Goal: Transaction & Acquisition: Purchase product/service

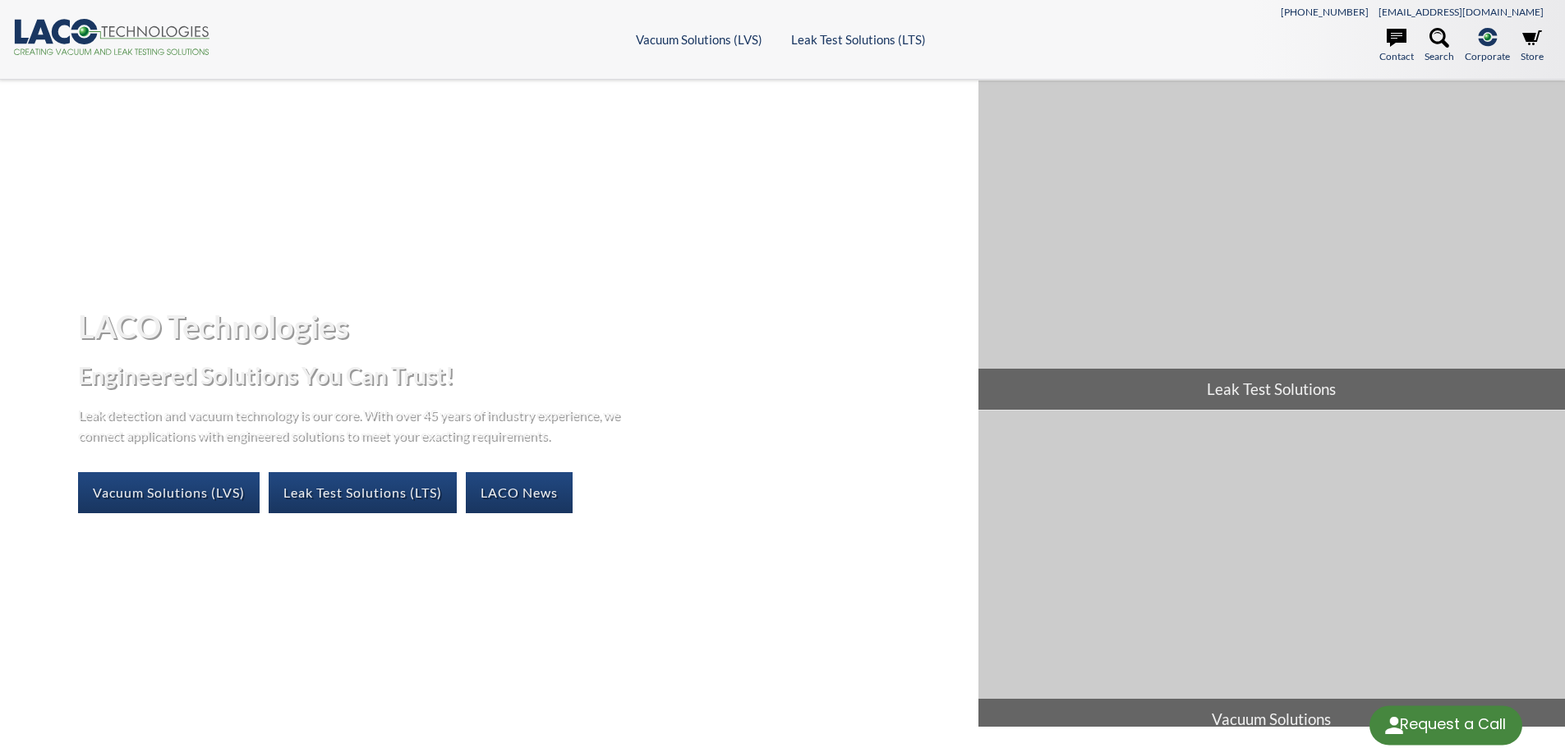
select select "Language Translate Widget"
click at [383, 495] on link "Leak Test Solutions (LTS)" at bounding box center [363, 492] width 188 height 41
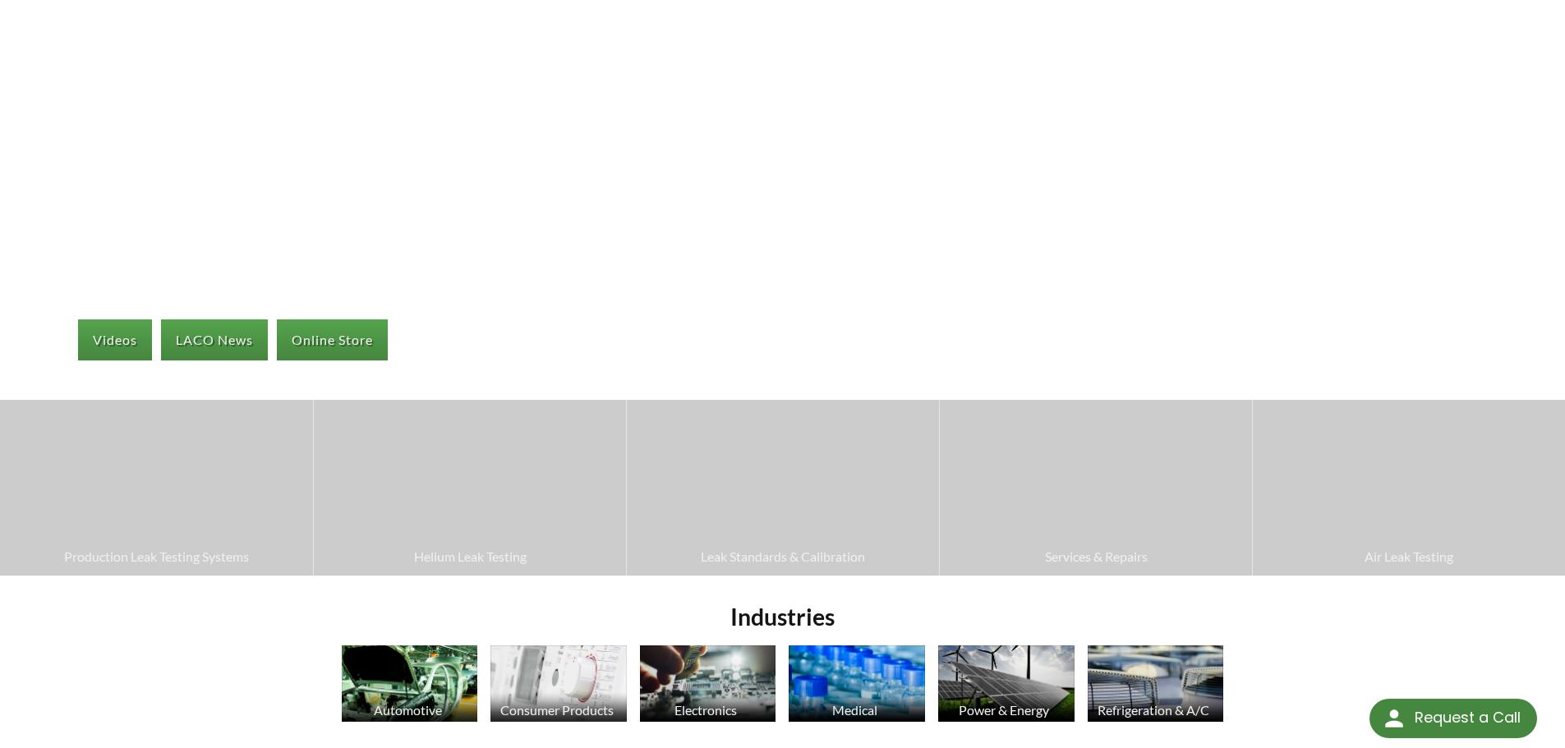
scroll to position [164, 0]
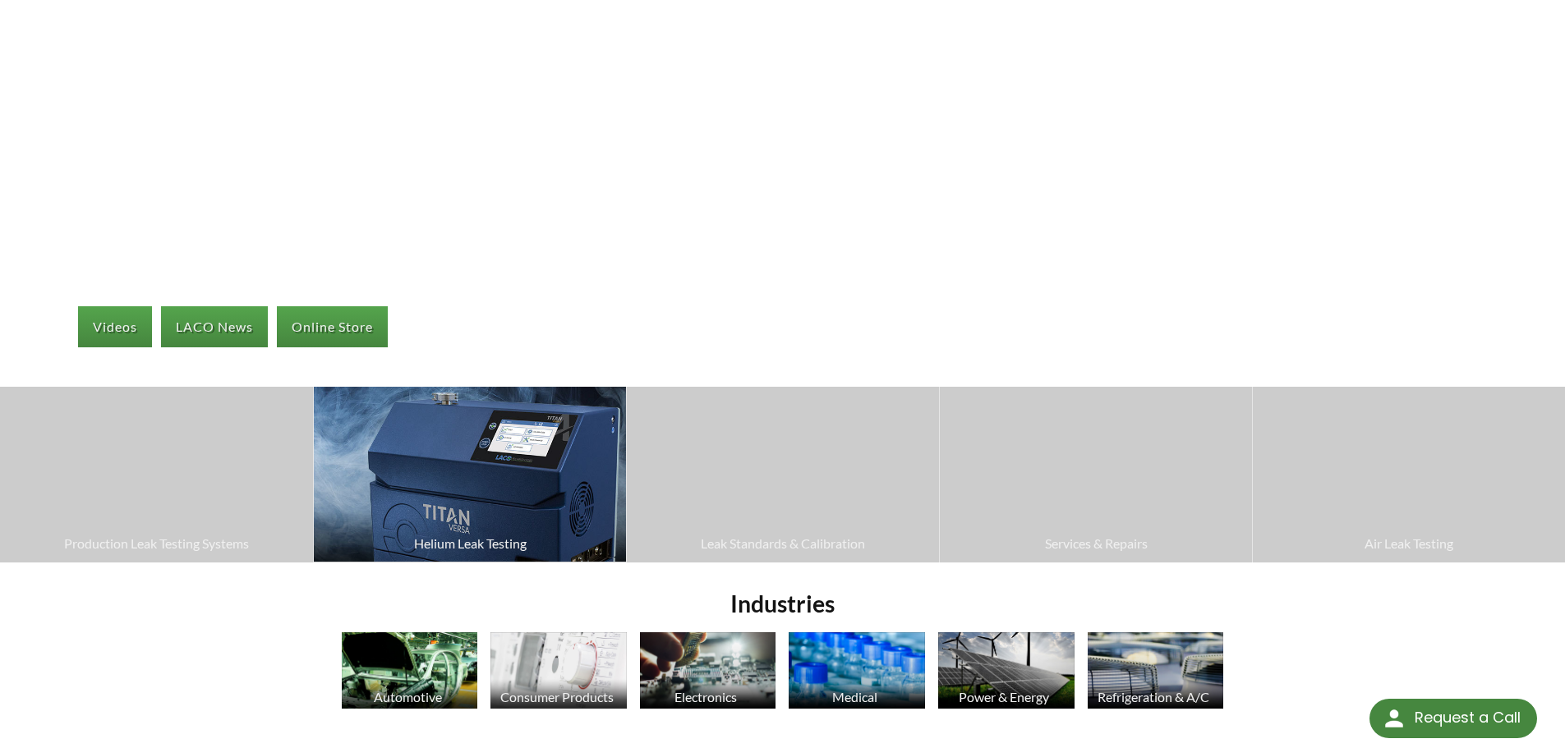
click at [512, 546] on span "Helium Leak Testing" at bounding box center [470, 543] width 296 height 21
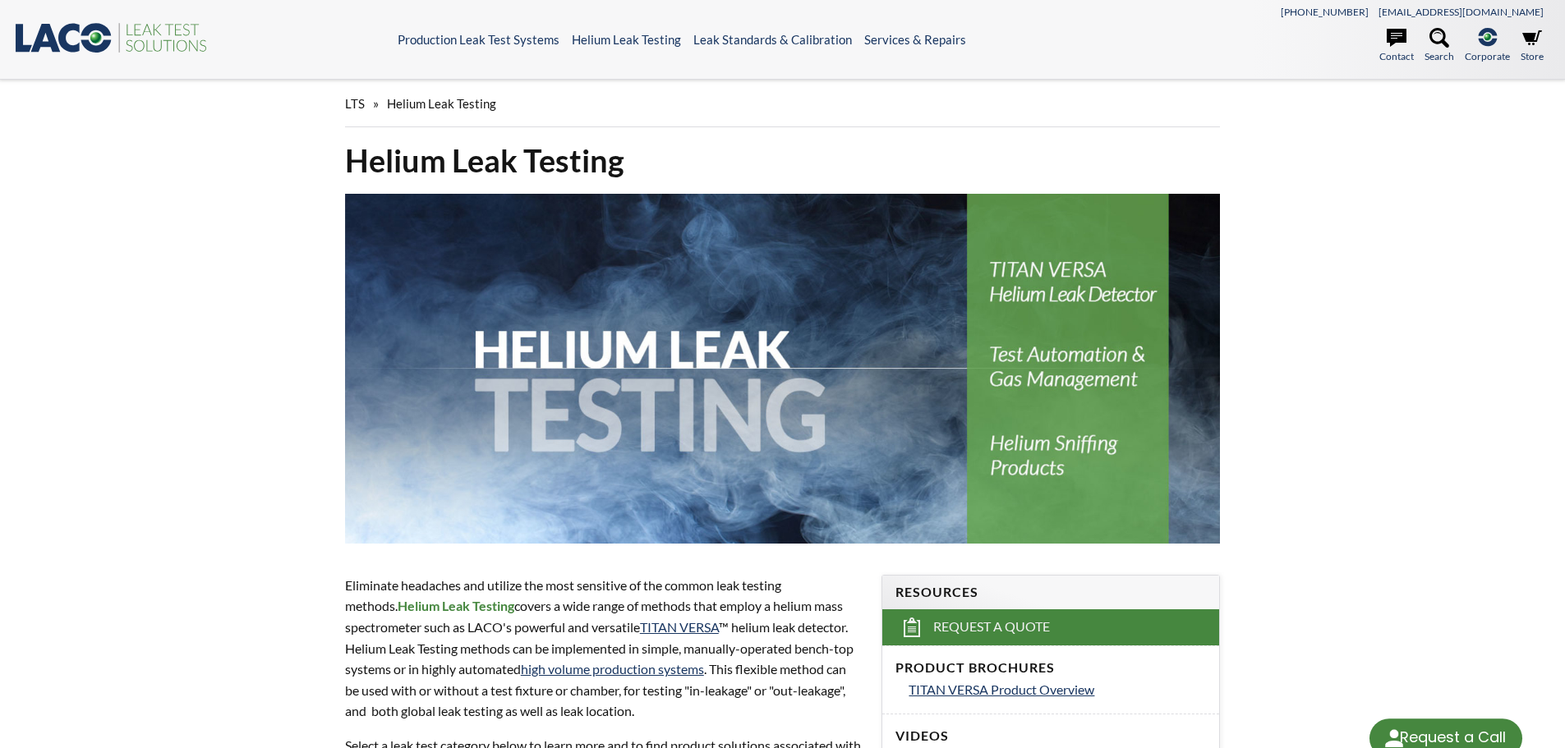
select select "Language Translate Widget"
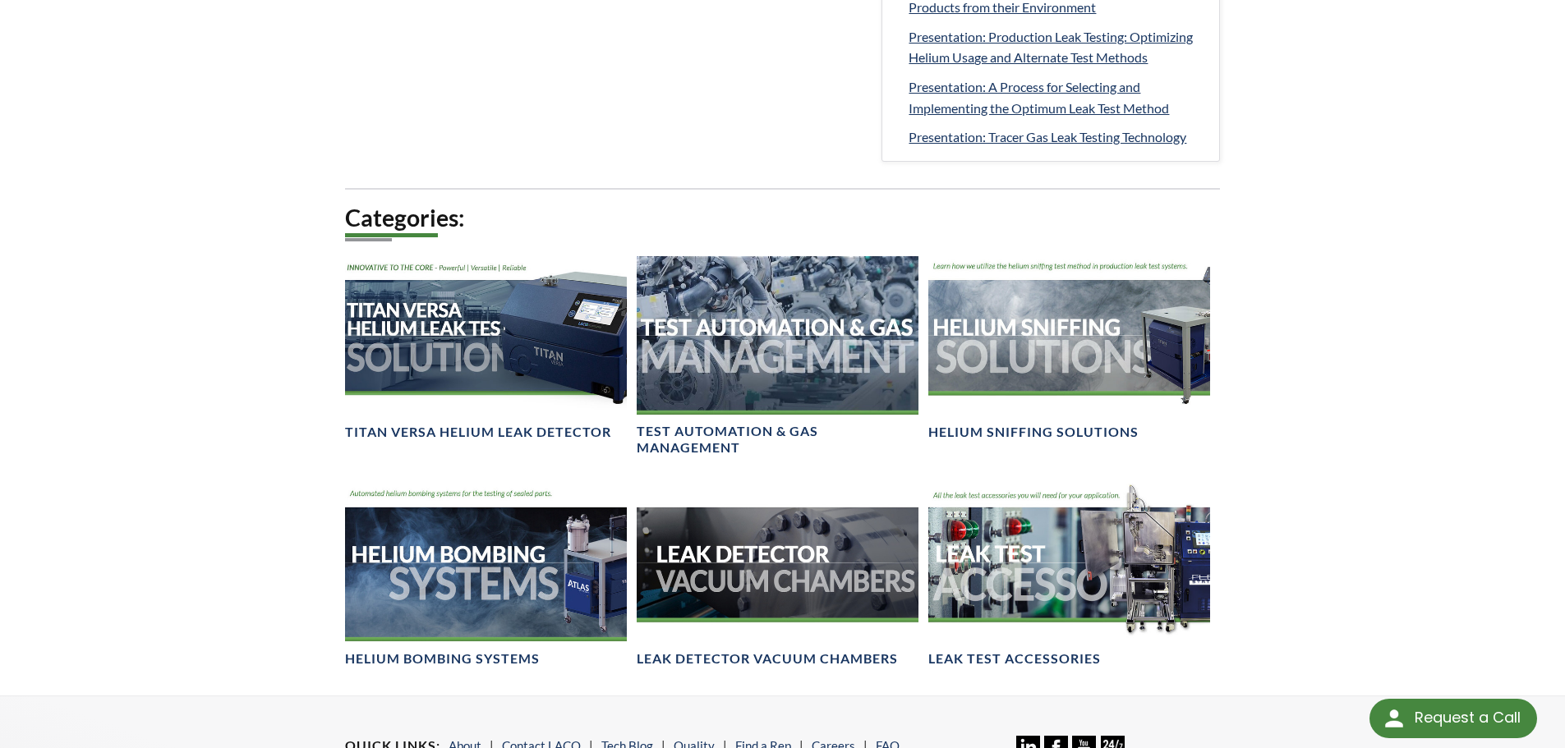
scroll to position [986, 0]
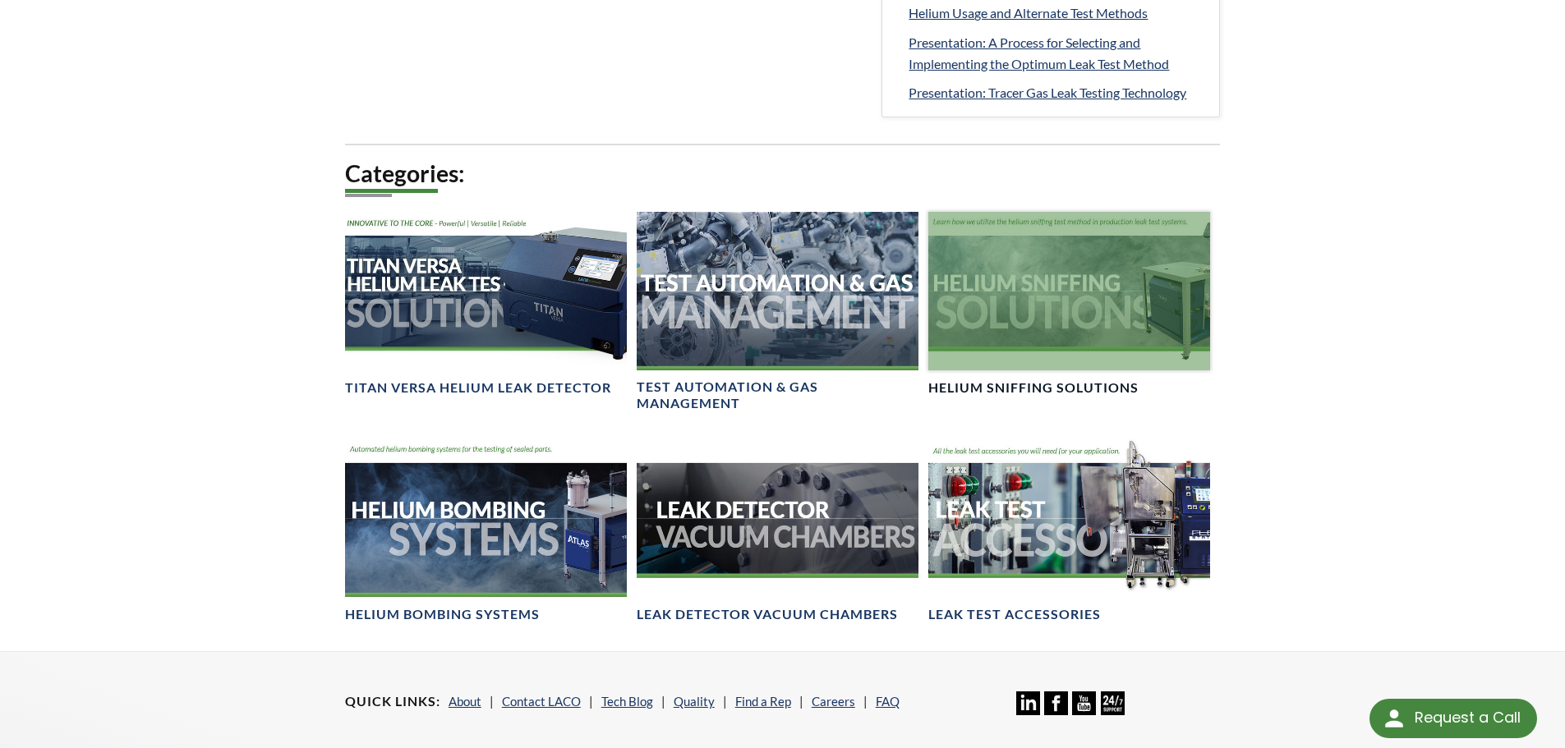
click at [1133, 307] on div at bounding box center [1069, 291] width 282 height 159
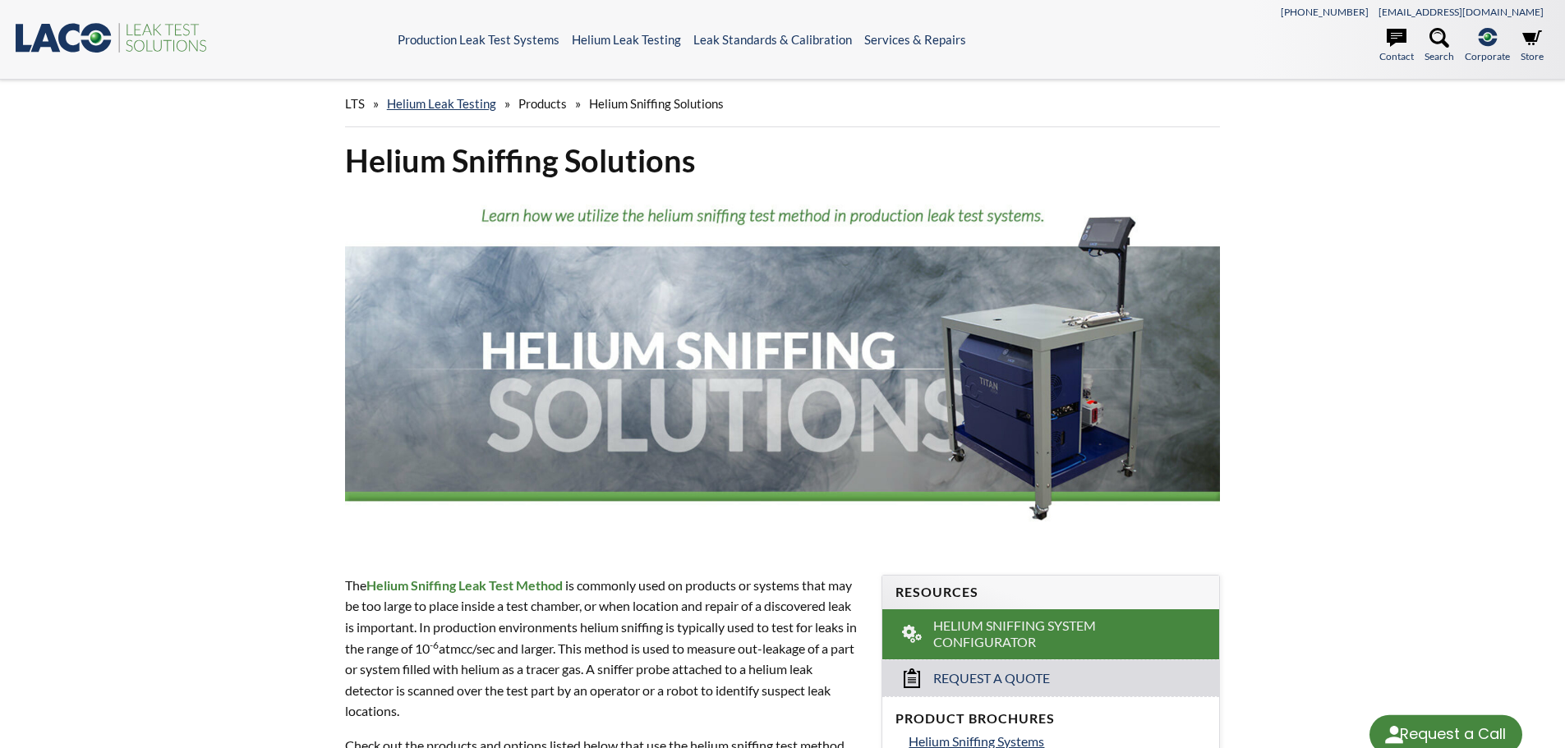
select select "Language Translate Widget"
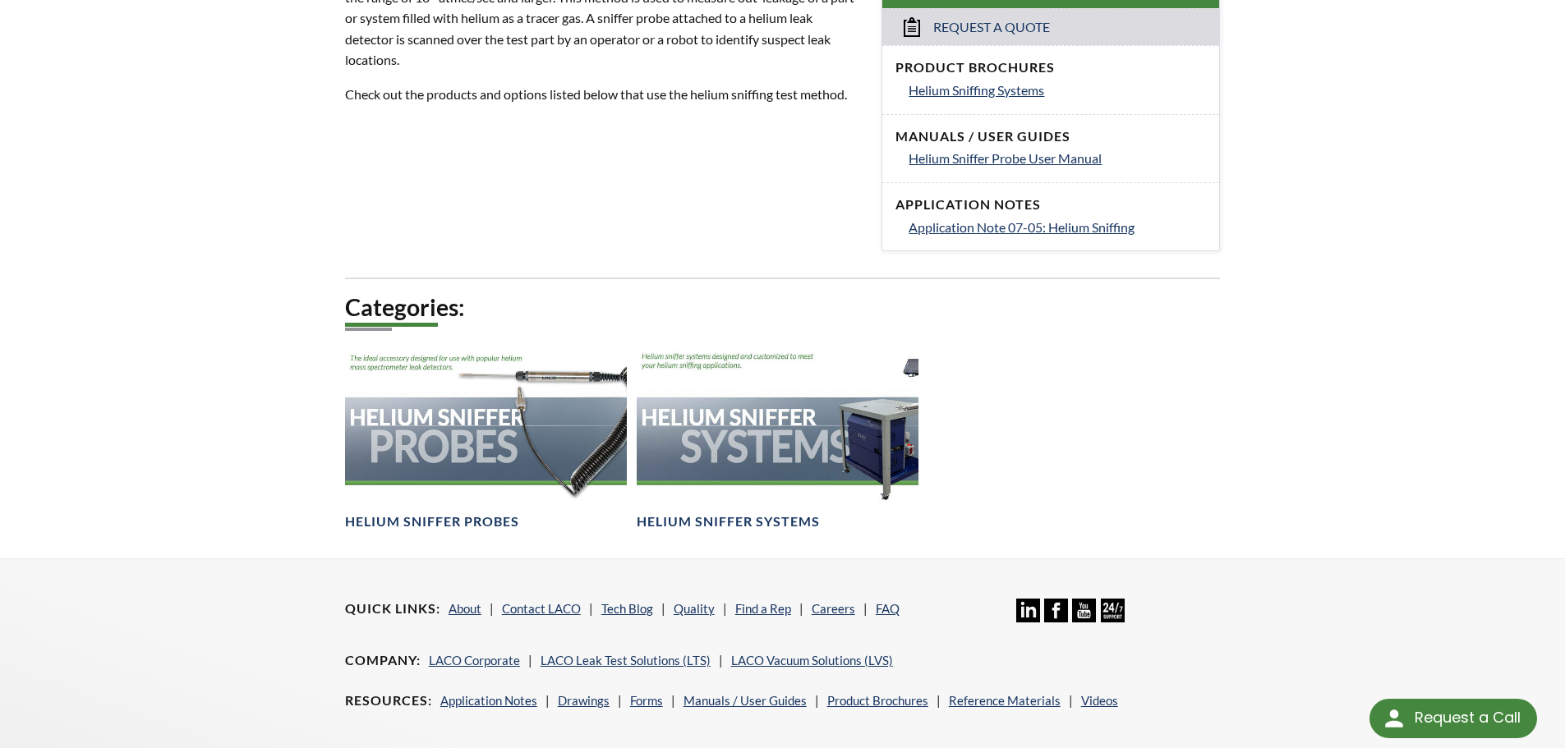
scroll to position [657, 0]
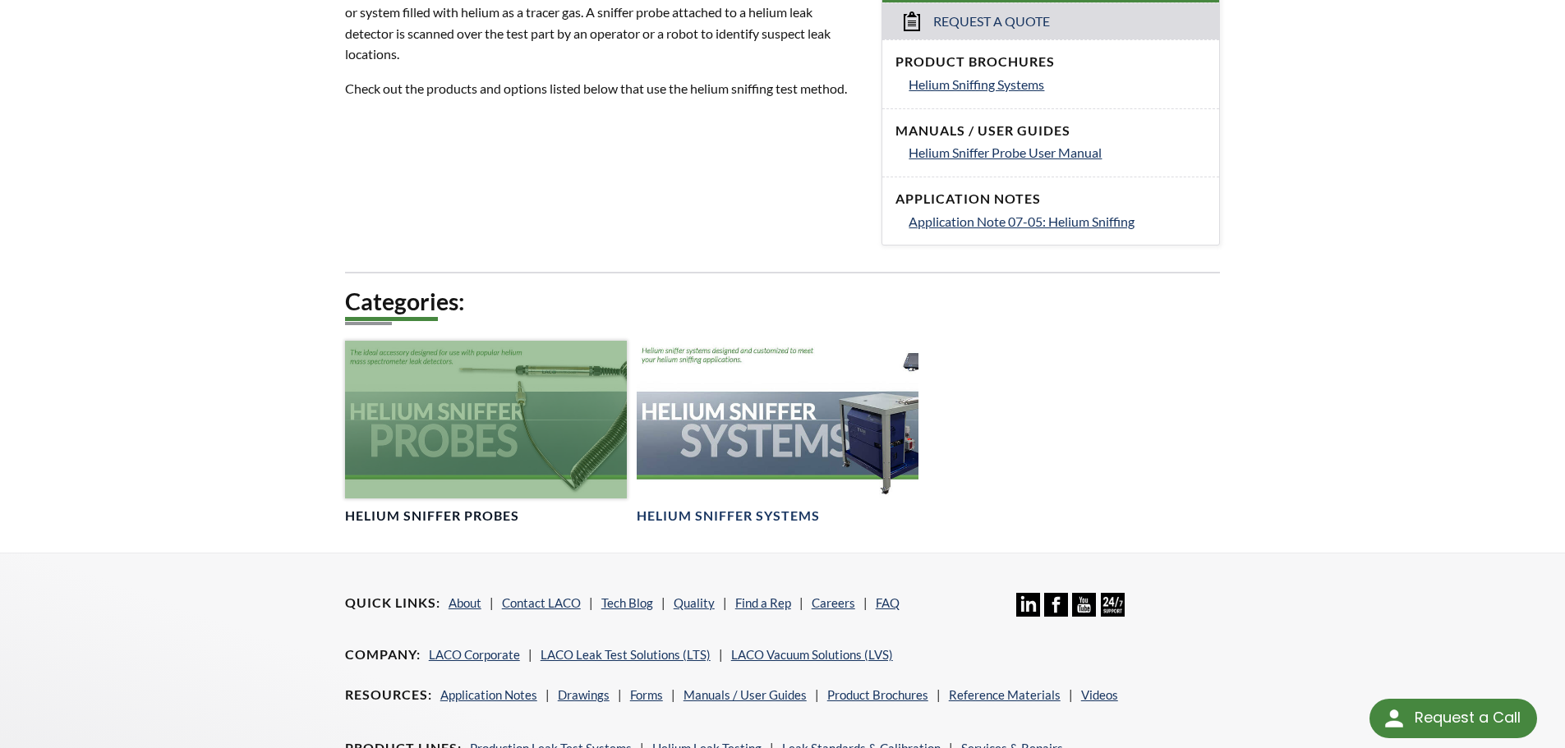
click at [529, 491] on div at bounding box center [486, 420] width 282 height 159
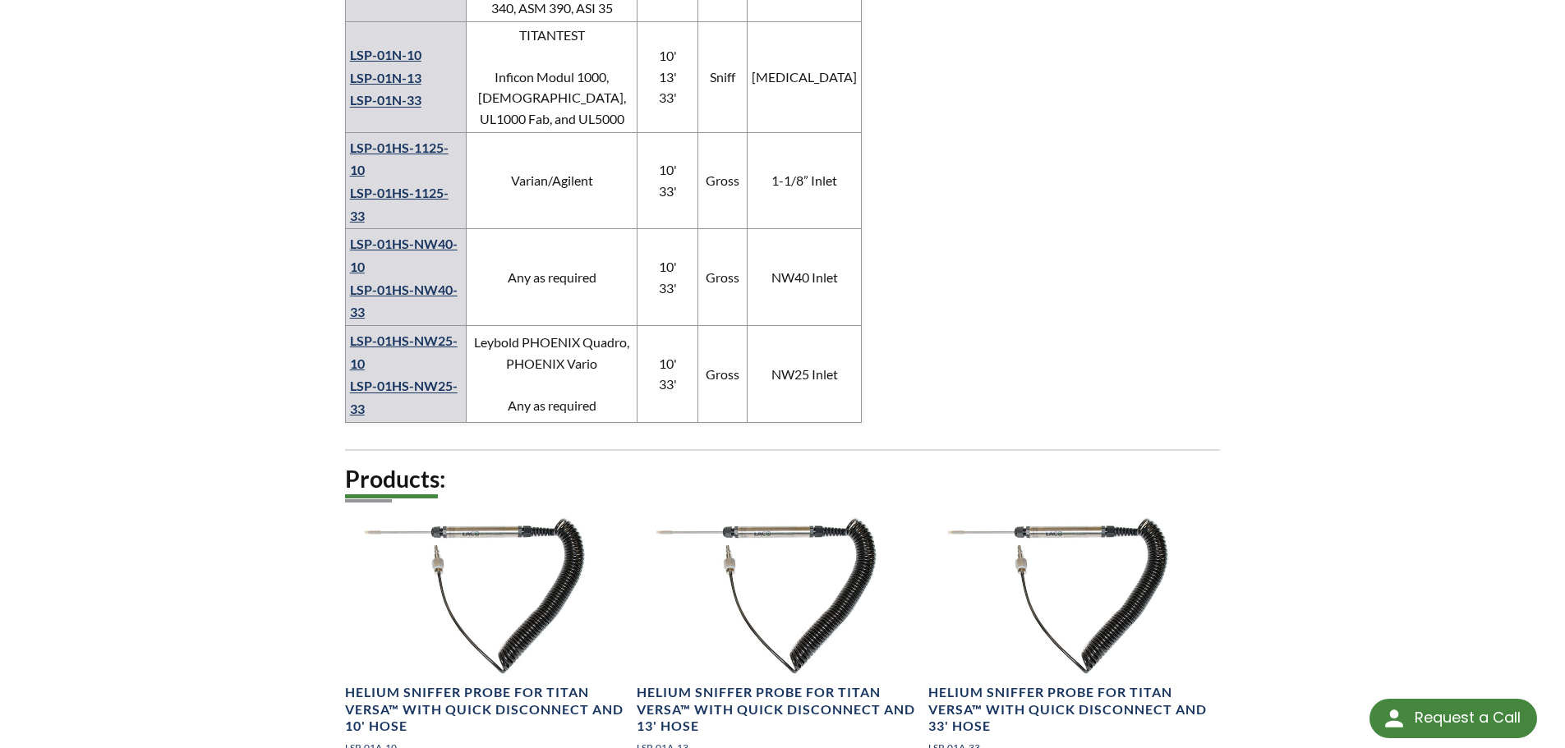
scroll to position [1561, 0]
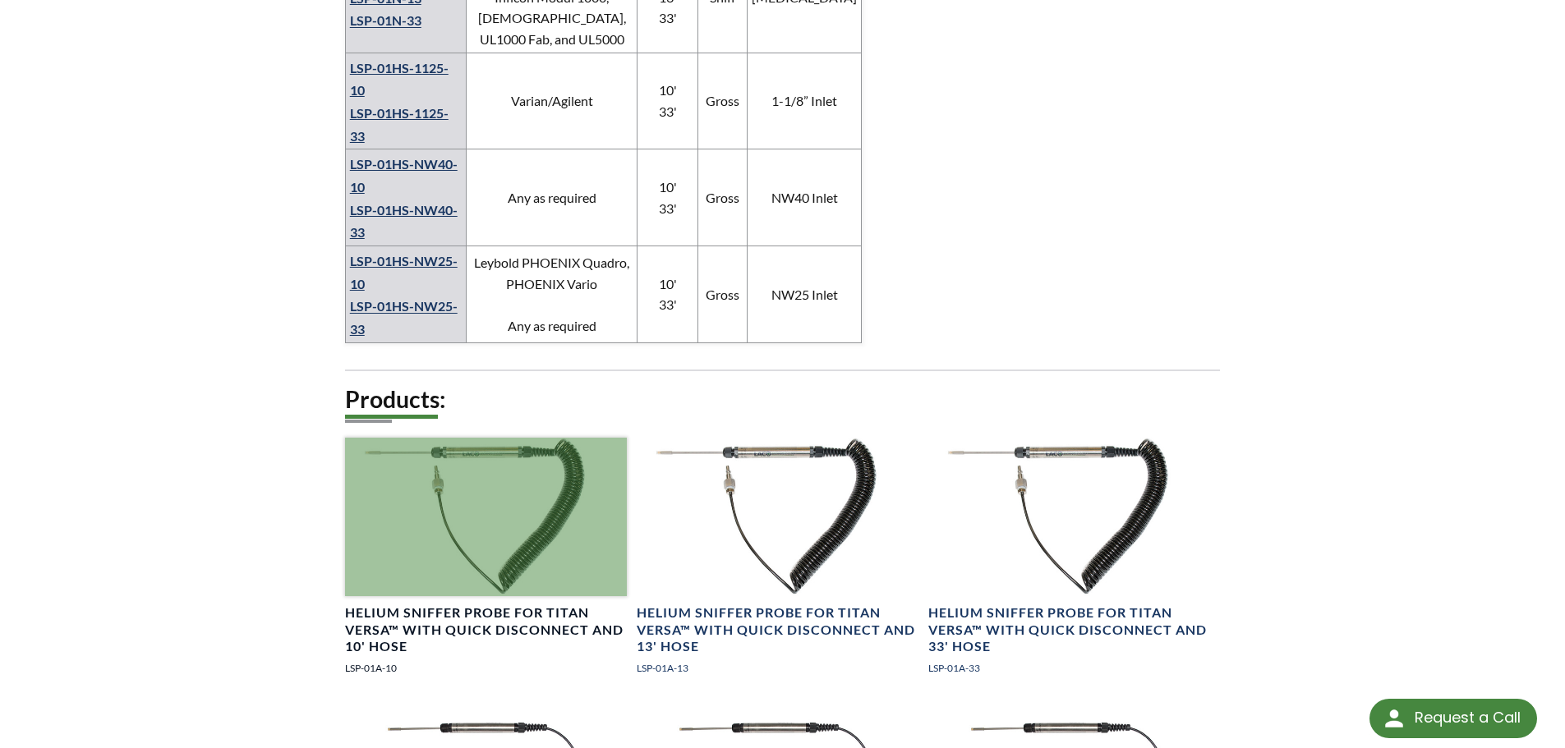
click at [472, 438] on div at bounding box center [486, 517] width 282 height 159
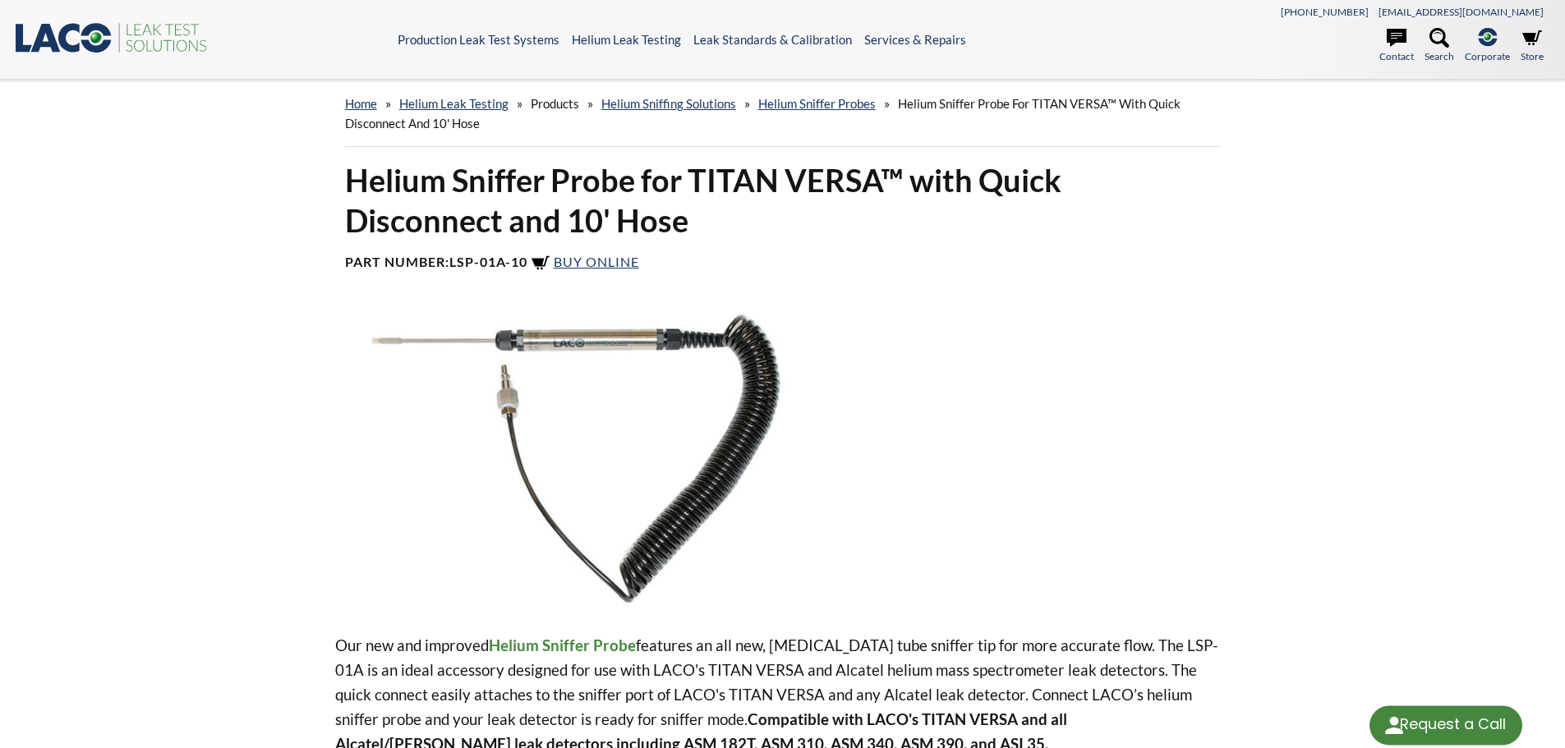
select select "Language Translate Widget"
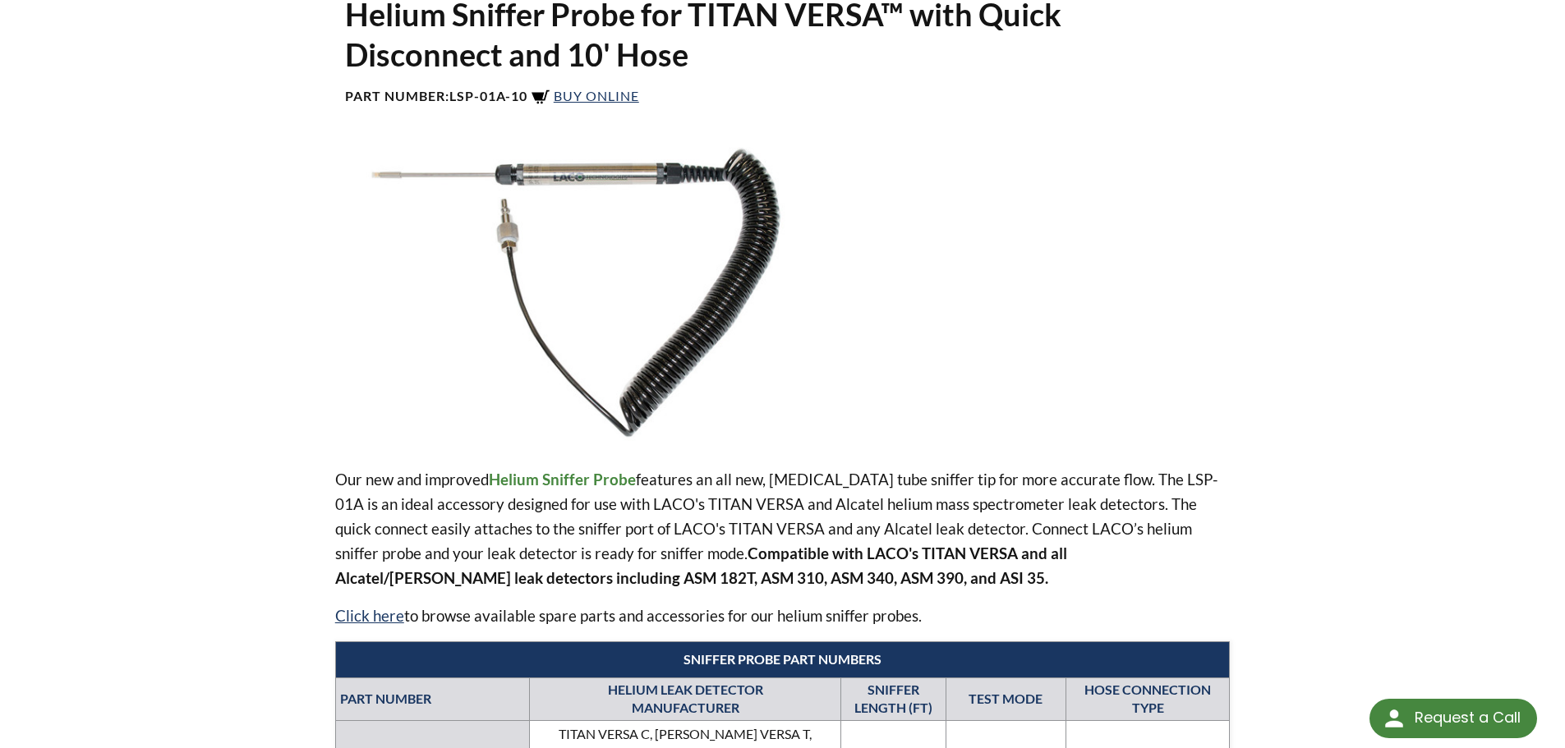
scroll to position [164, 0]
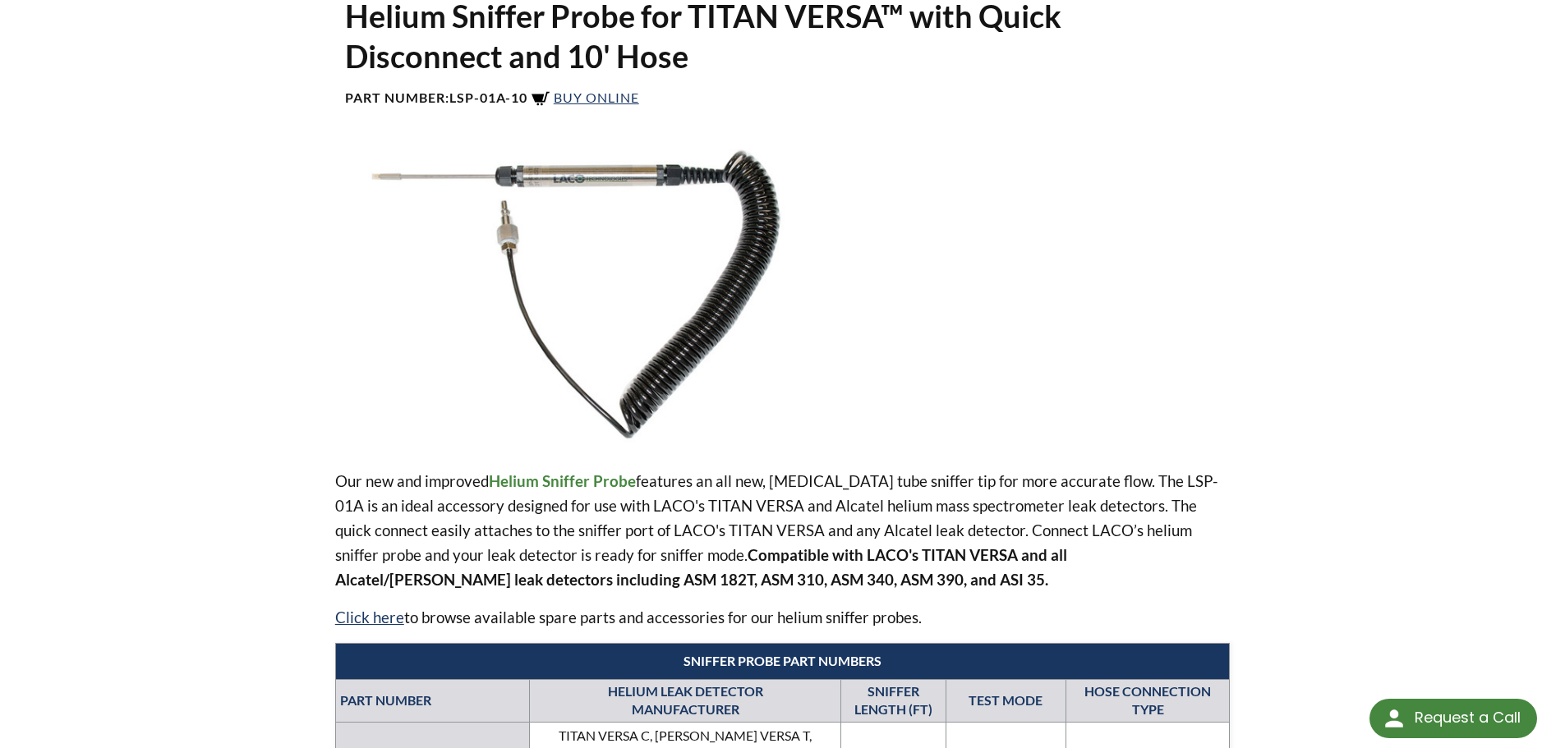
click at [574, 195] on img at bounding box center [597, 296] width 524 height 294
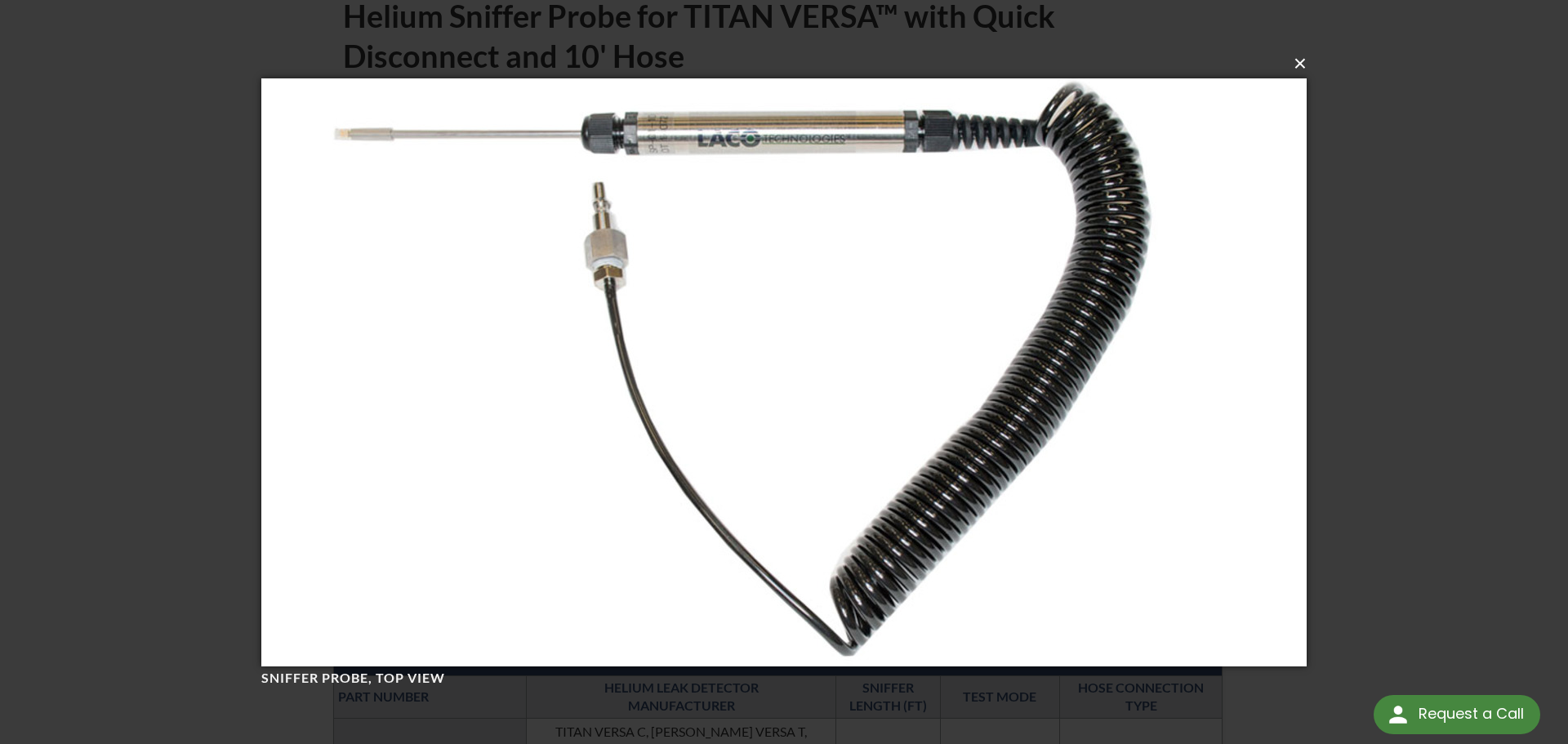
click at [1299, 66] on button "×" at bounding box center [788, 64] width 1045 height 36
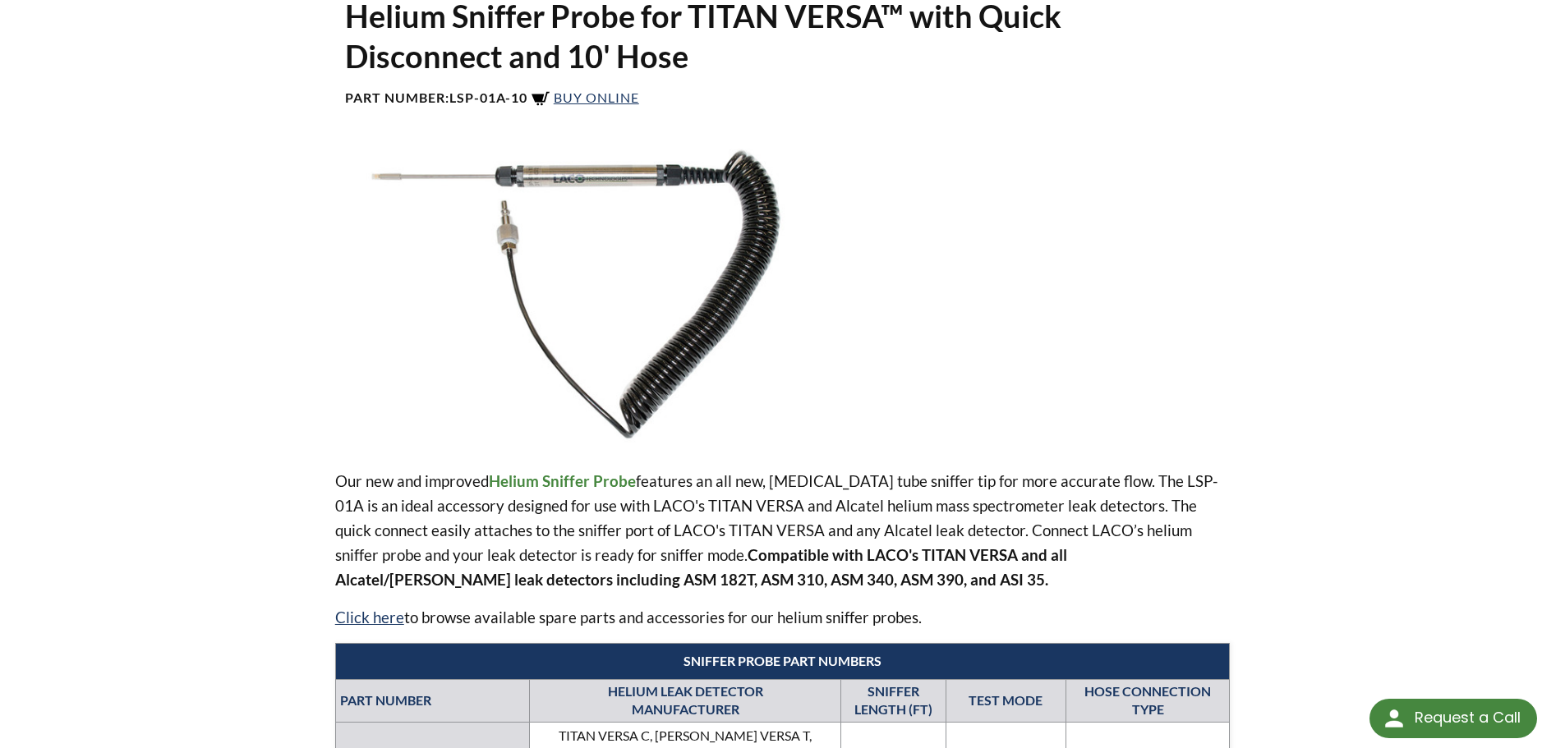
scroll to position [0, 0]
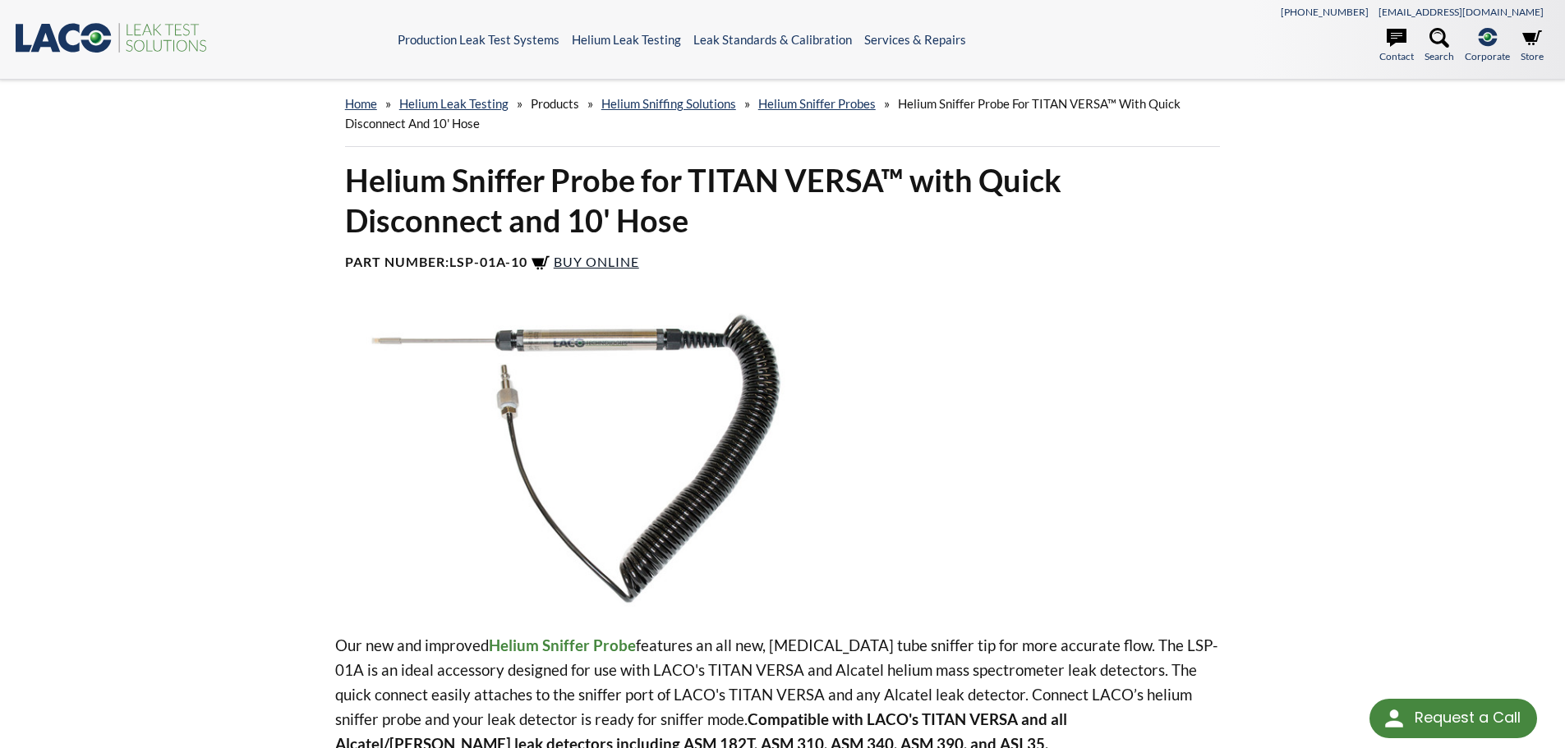
click at [610, 264] on span "Buy Online" at bounding box center [596, 262] width 85 height 16
